Goal: Register for event/course

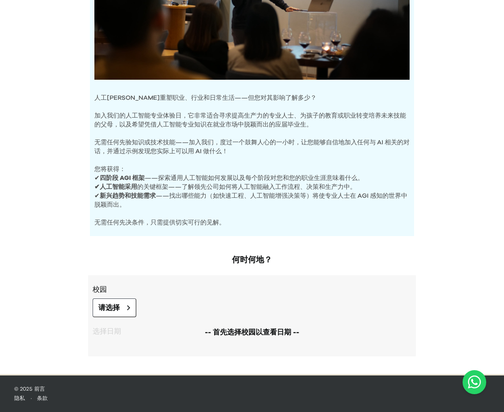
scroll to position [206, 0]
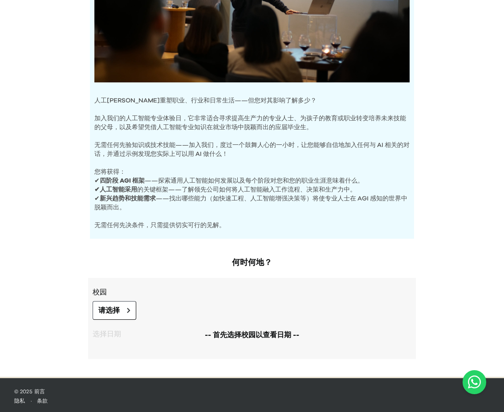
click at [51, 213] on div "人工智能体验日 人工智能正在重塑职业、行业和日常生活——但您对其影响了解多少？ 加入我们的人工智能专业体验日，它非常适合寻求提高生产力的专业人士、为孩子的教育…" at bounding box center [252, 85] width 504 height 583
click at [249, 337] on font "-- 首先选择校园以查看日期 --" at bounding box center [252, 334] width 94 height 7
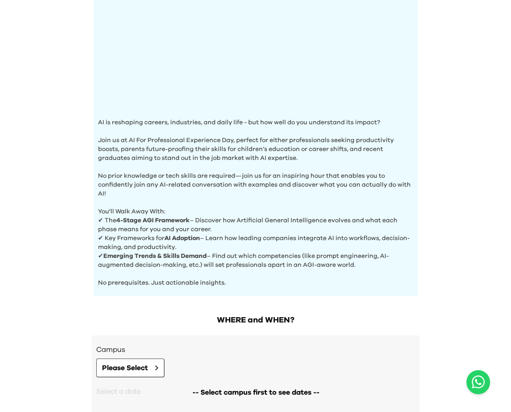
scroll to position [242, 0]
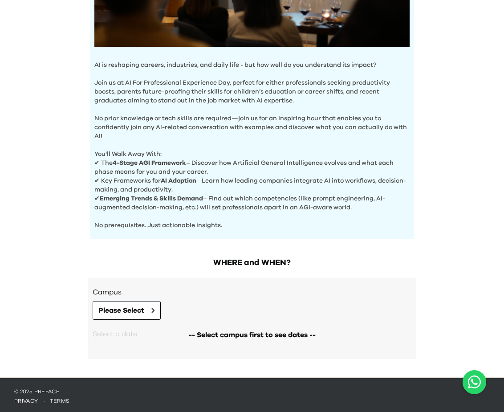
click at [240, 262] on h2 "WHERE and WHEN?" at bounding box center [252, 263] width 328 height 12
click at [147, 306] on button "Please Select" at bounding box center [127, 310] width 68 height 19
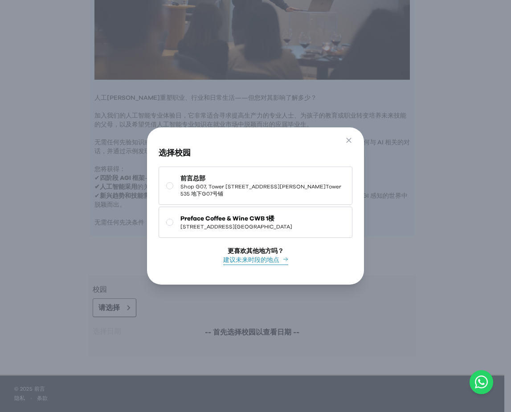
scroll to position [206, 0]
